Goal: Information Seeking & Learning: Understand process/instructions

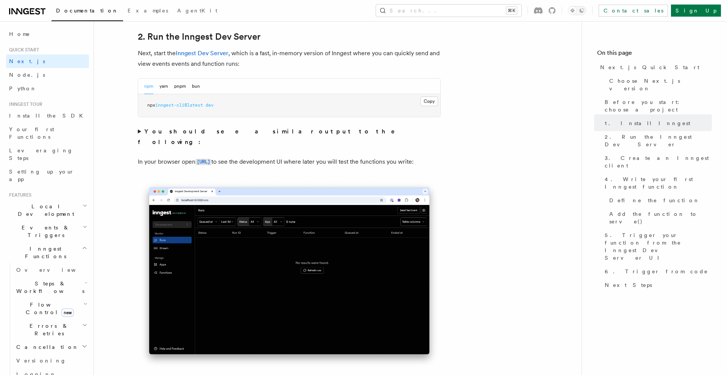
scroll to position [515, 0]
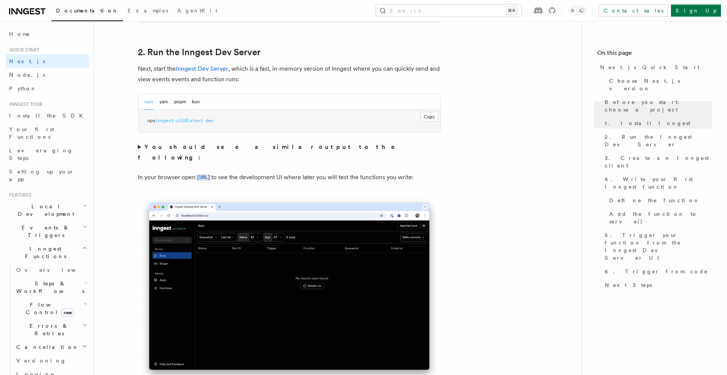
click at [201, 98] on div "npm yarn pnpm bun" at bounding box center [289, 102] width 302 height 16
click at [196, 100] on button "bun" at bounding box center [196, 102] width 8 height 16
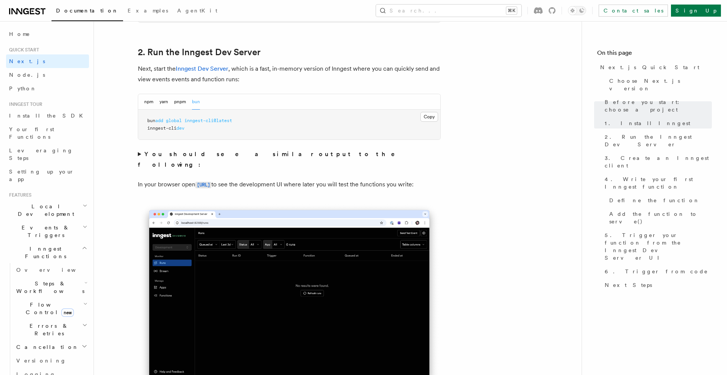
click at [142, 99] on div "npm yarn pnpm bun" at bounding box center [289, 102] width 302 height 16
click at [150, 103] on button "npm" at bounding box center [148, 102] width 9 height 16
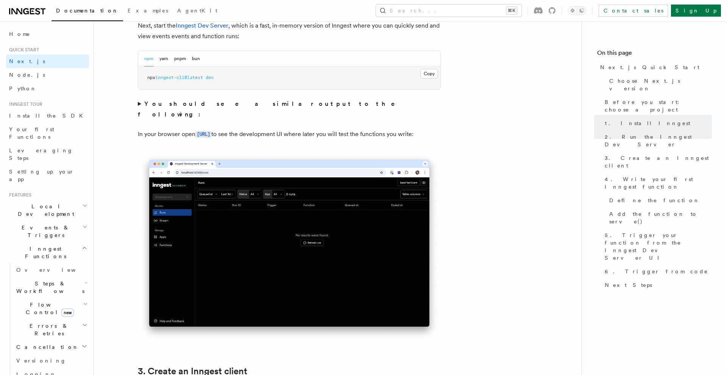
scroll to position [560, 0]
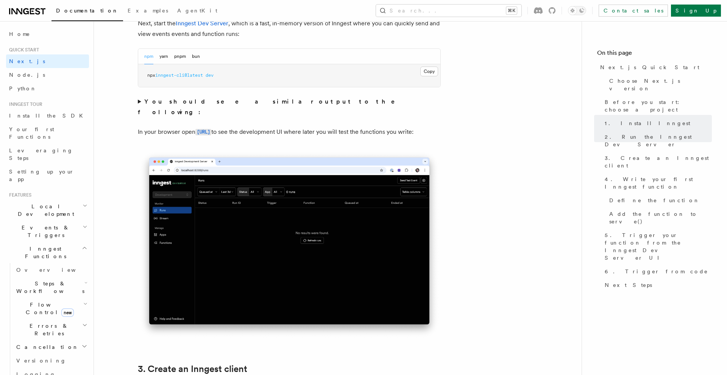
click at [140, 101] on summary "You should see a similar output to the following:" at bounding box center [289, 107] width 303 height 21
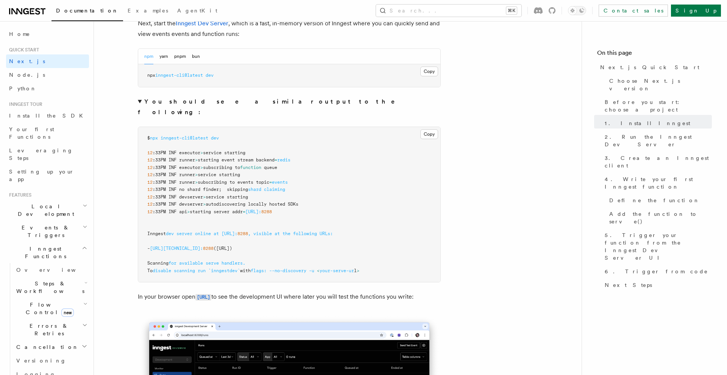
click at [140, 101] on summary "You should see a similar output to the following:" at bounding box center [289, 107] width 303 height 21
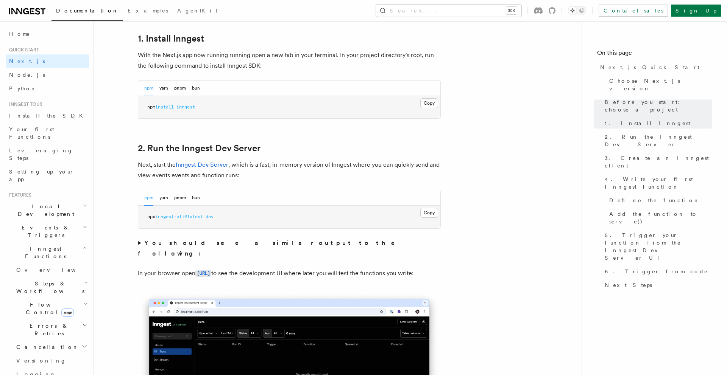
scroll to position [391, 0]
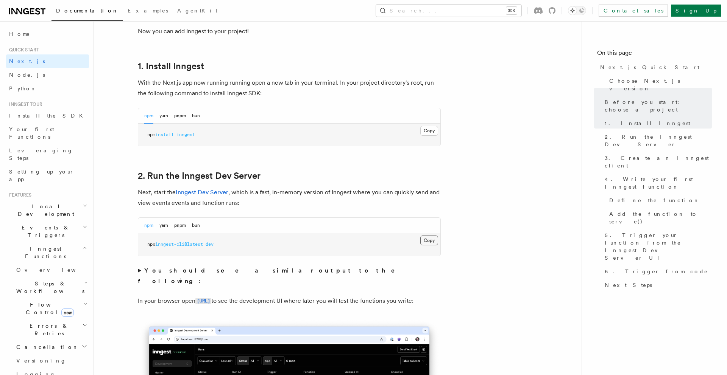
click at [429, 239] on button "Copy Copied" at bounding box center [429, 241] width 18 height 10
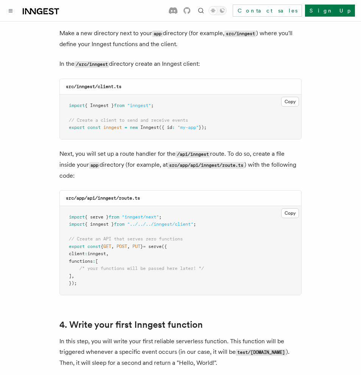
scroll to position [957, 0]
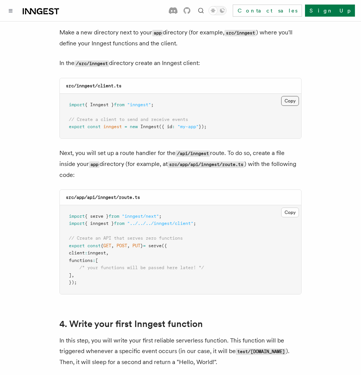
click at [287, 96] on button "Copy Copied" at bounding box center [290, 101] width 18 height 10
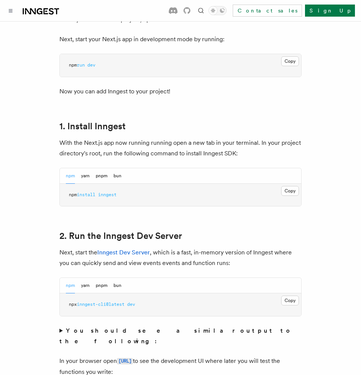
scroll to position [357, 0]
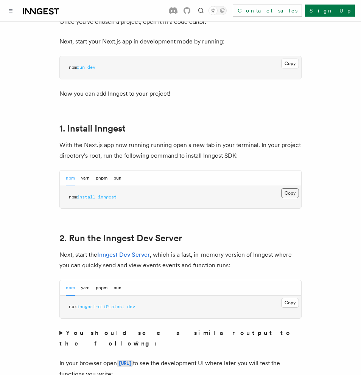
click at [292, 188] on button "Copy Copied" at bounding box center [290, 193] width 18 height 10
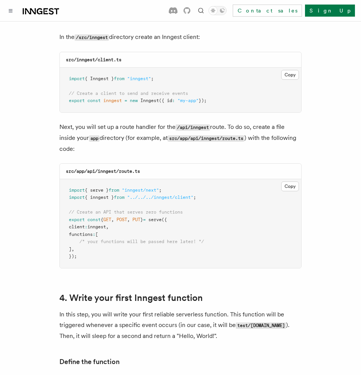
scroll to position [992, 0]
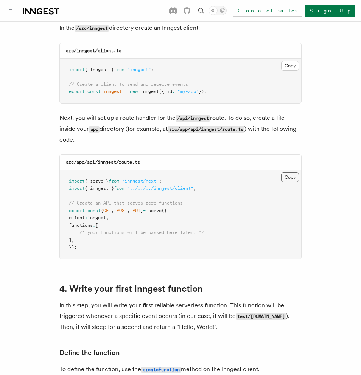
click at [288, 173] on button "Copy Copied" at bounding box center [290, 178] width 18 height 10
drag, startPoint x: 145, startPoint y: 141, endPoint x: 86, endPoint y: 143, distance: 59.5
click at [86, 155] on div "src/app/api/inngest/route.ts" at bounding box center [180, 163] width 241 height 16
copy code "/api/inngest/route.ts"
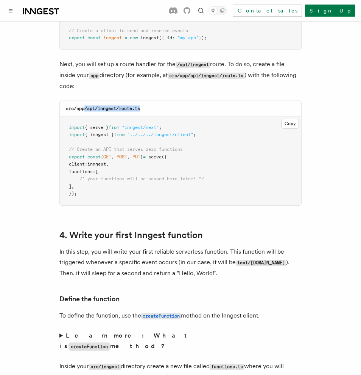
scroll to position [1047, 0]
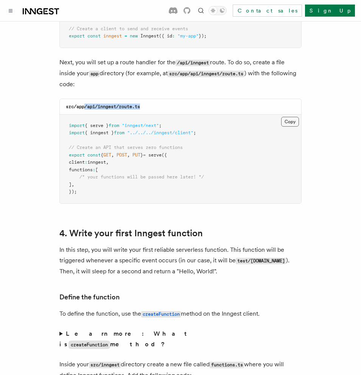
click at [291, 117] on button "Copy Copied" at bounding box center [290, 122] width 18 height 10
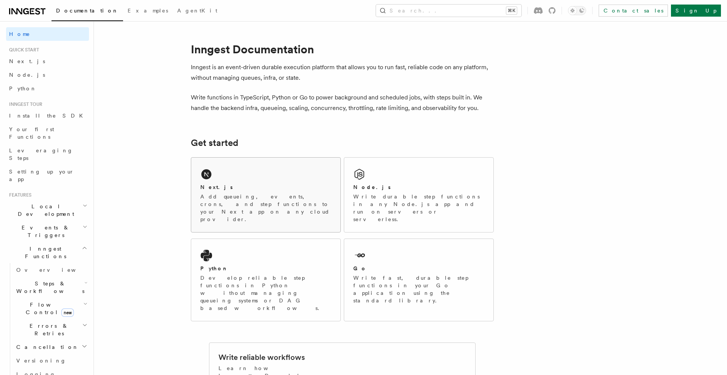
click at [221, 180] on div "Next.js Add queueing, events, crons, and step functions to your Next app on any…" at bounding box center [265, 195] width 149 height 75
